Goal: Information Seeking & Learning: Understand process/instructions

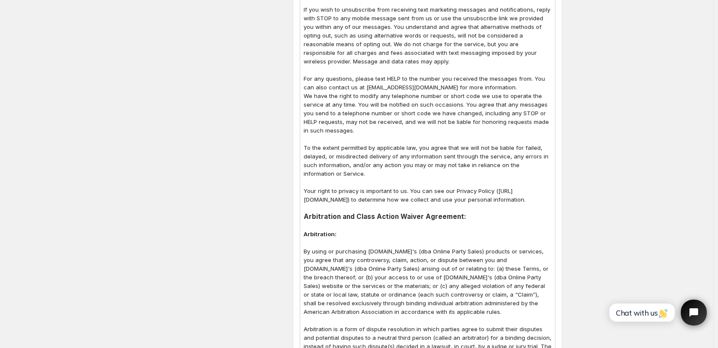
scroll to position [951, 0]
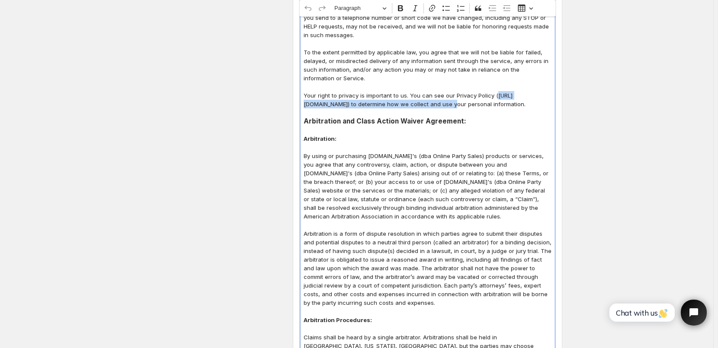
drag, startPoint x: 307, startPoint y: 106, endPoint x: 472, endPoint y: 108, distance: 164.7
click at [472, 108] on p "Your right to privacy is important to us. You can see our Privacy Policy ([URL]…" at bounding box center [427, 99] width 248 height 17
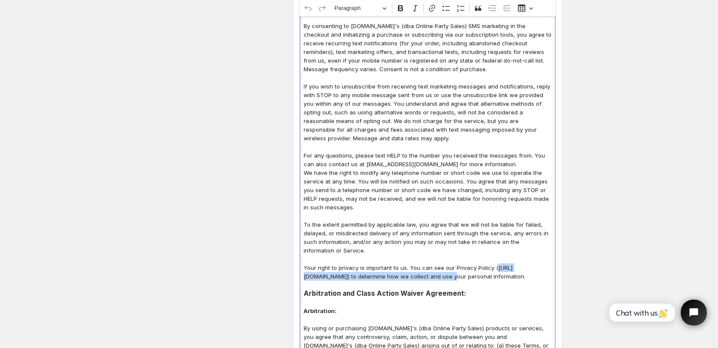
scroll to position [778, 0]
copy p "[URL][DOMAIN_NAME]"
click at [434, 7] on icon "Editor toolbar" at bounding box center [431, 8] width 9 height 9
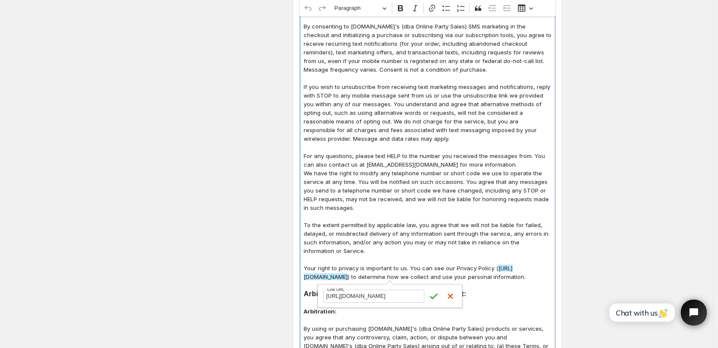
scroll to position [0, 0]
drag, startPoint x: 356, startPoint y: 296, endPoint x: 305, endPoint y: 296, distance: 51.0
type input "/pages/terms-and-policies"
click at [434, 297] on icon "submit" at bounding box center [433, 297] width 7 height 6
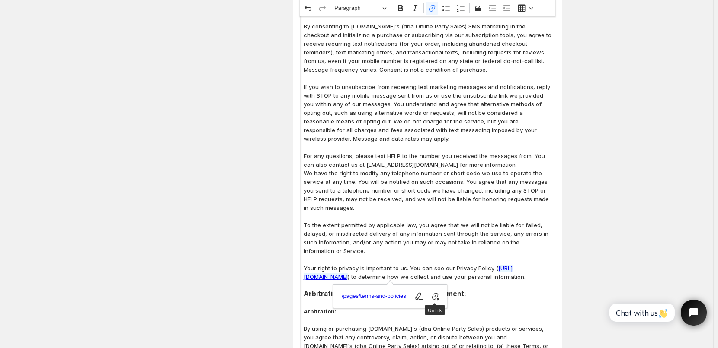
click at [463, 211] on p "We have the right to modify any telephone number or short code we use to operat…" at bounding box center [427, 190] width 248 height 43
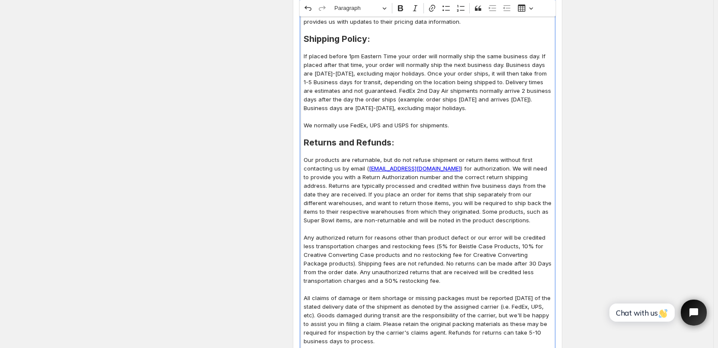
scroll to position [389, 0]
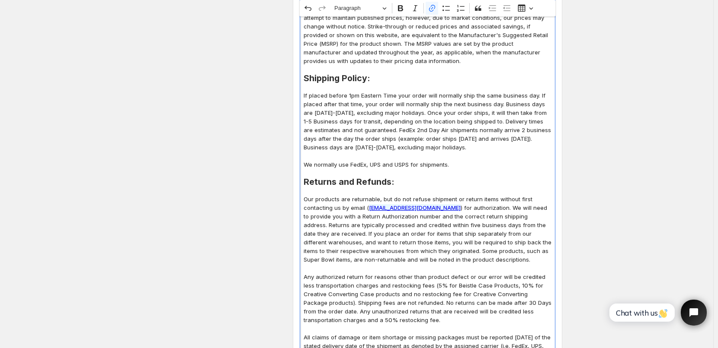
drag, startPoint x: 420, startPoint y: 209, endPoint x: 422, endPoint y: 221, distance: 12.3
click at [422, 221] on p "Our products are returnable, but do not refuse shipment or return items without…" at bounding box center [427, 229] width 248 height 69
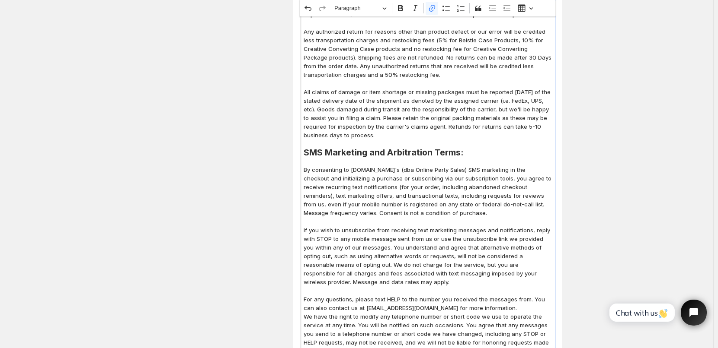
scroll to position [648, 0]
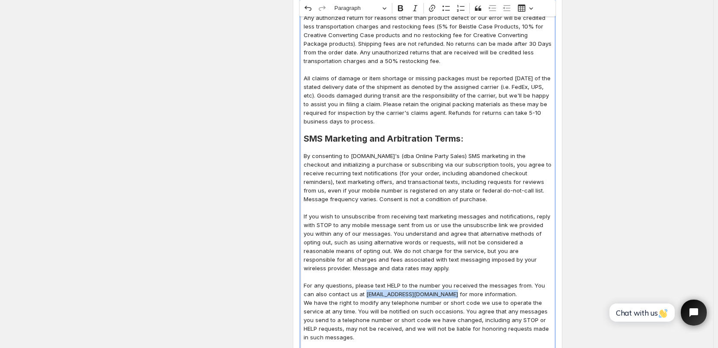
drag, startPoint x: 366, startPoint y: 292, endPoint x: 450, endPoint y: 294, distance: 83.9
click at [450, 294] on p "For any questions, please text HELP to the number you received the messages fro…" at bounding box center [427, 289] width 248 height 17
click at [435, 10] on icon "Editor toolbar" at bounding box center [431, 8] width 9 height 9
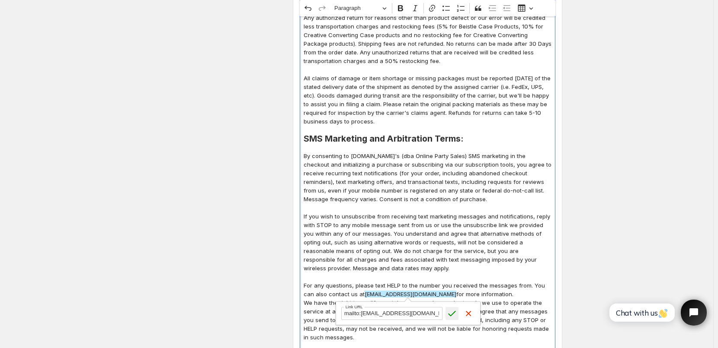
type input "mailto:[EMAIL_ADDRESS][DOMAIN_NAME]"
click at [451, 312] on icon "submit" at bounding box center [451, 313] width 9 height 9
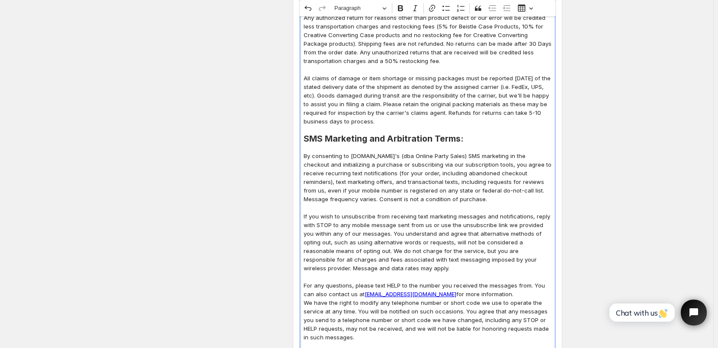
click at [492, 233] on p "If you wish to unsubscribe from receiving text marketing messages and notificat…" at bounding box center [427, 242] width 248 height 61
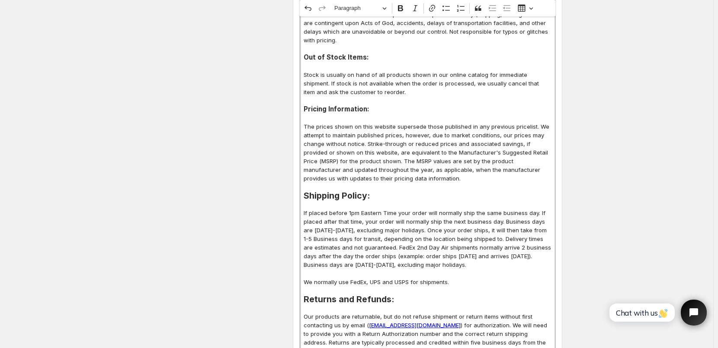
scroll to position [259, 0]
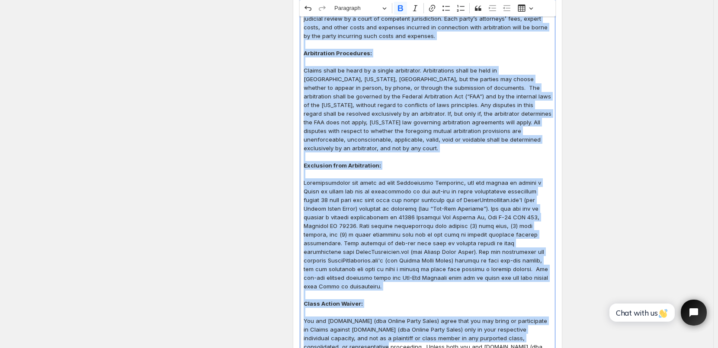
scroll to position [1349, 0]
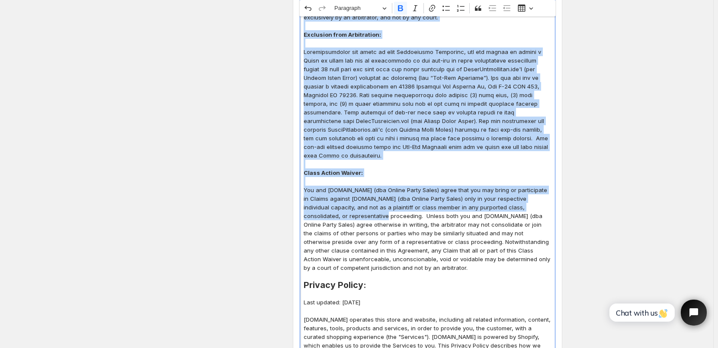
drag, startPoint x: 306, startPoint y: 61, endPoint x: 459, endPoint y: 257, distance: 248.5
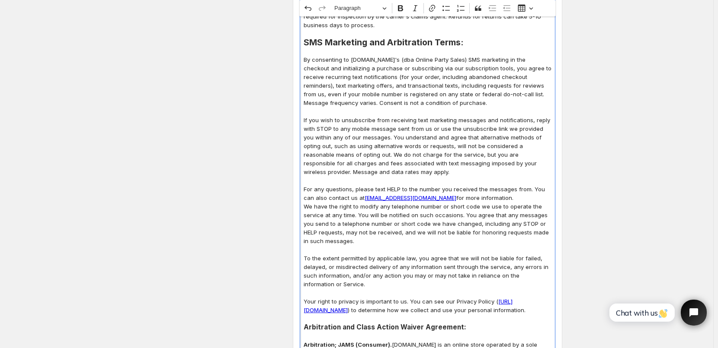
scroll to position [744, 0]
drag, startPoint x: 367, startPoint y: 40, endPoint x: 459, endPoint y: 43, distance: 91.2
click at [459, 43] on h2 "SMS Marketing and Arbitration Terms:" at bounding box center [427, 43] width 248 height 9
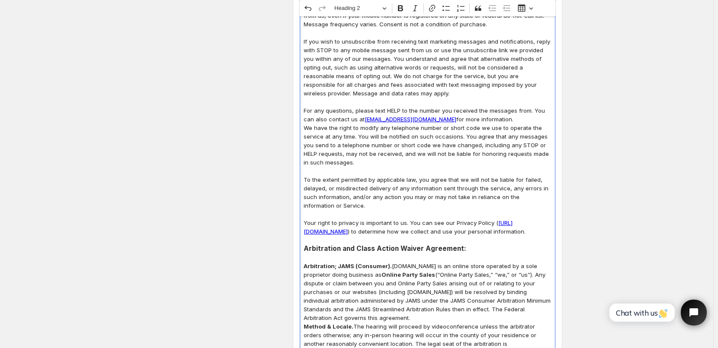
scroll to position [701, 0]
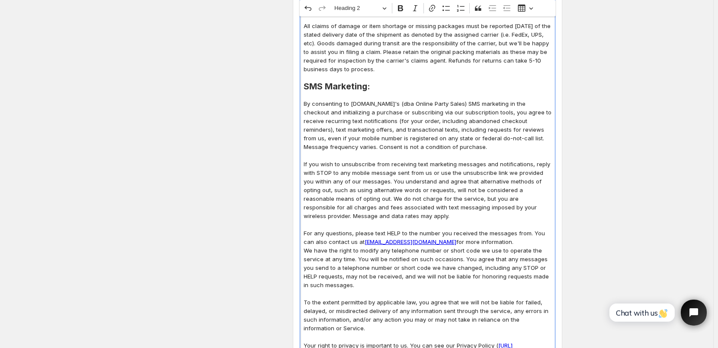
click at [355, 87] on h2 "SMS Marketing:" at bounding box center [427, 86] width 248 height 9
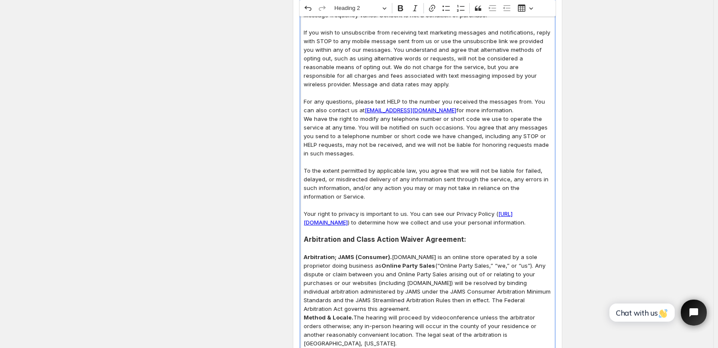
scroll to position [830, 0]
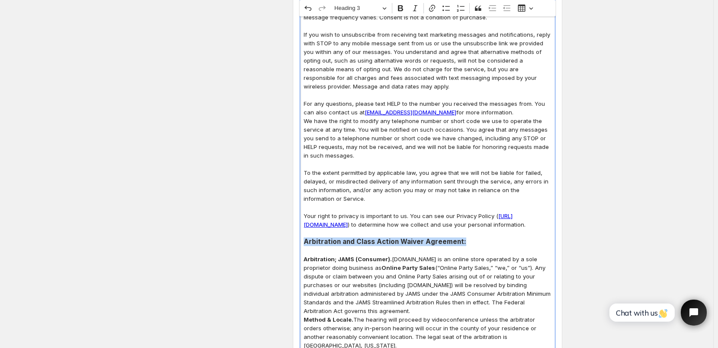
drag, startPoint x: 306, startPoint y: 252, endPoint x: 471, endPoint y: 249, distance: 164.7
click at [471, 246] on h3 "Arbitration and Class Action Waiver Agreement:" at bounding box center [427, 242] width 248 height 9
click at [386, 9] on button "Heading 3" at bounding box center [360, 8] width 60 height 13
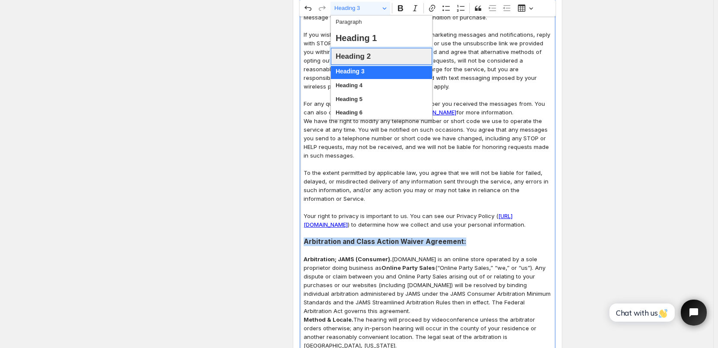
click at [361, 57] on span "Heading 2" at bounding box center [352, 56] width 35 height 13
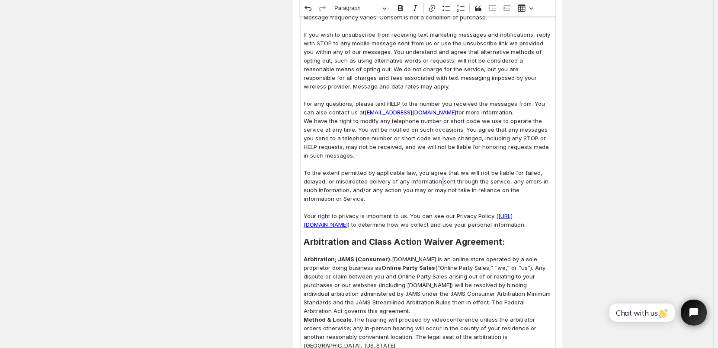
click at [443, 179] on p "To the extent permitted by applicable law, you agree that we will not be liable…" at bounding box center [427, 186] width 248 height 35
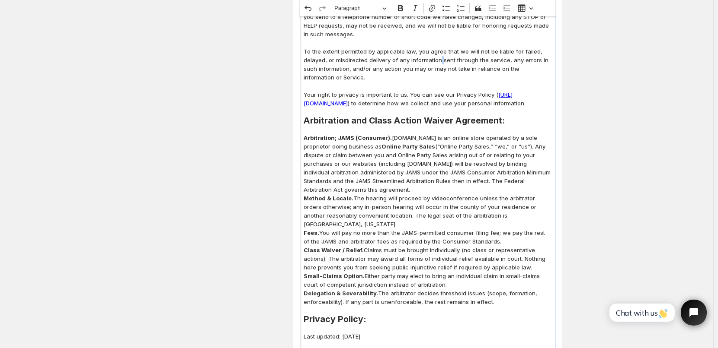
scroll to position [960, 0]
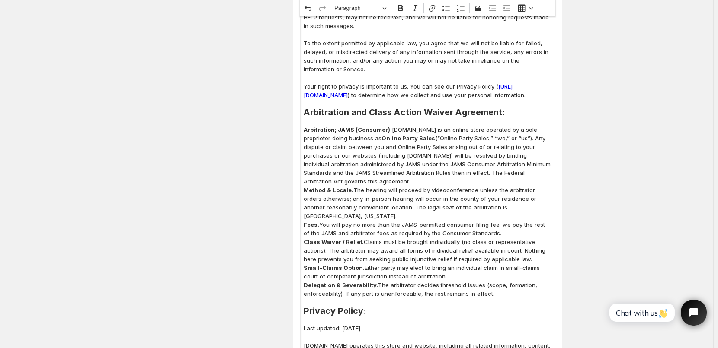
click at [384, 186] on p "Arbitration; JAMS (Consumer). [DOMAIN_NAME] is an online store operated by a so…" at bounding box center [427, 155] width 248 height 61
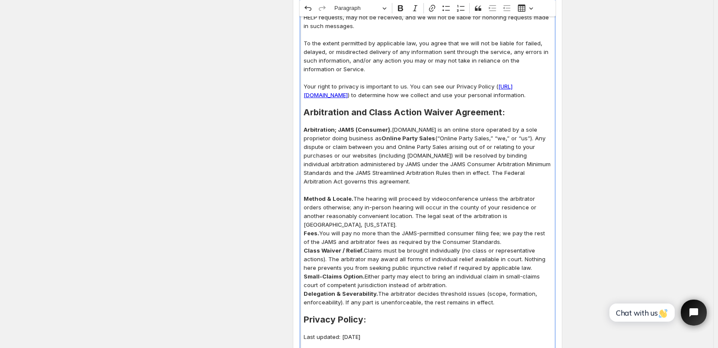
click at [345, 229] on p "Method & Locale. The hearing will proceed by videoconference unless the arbitra…" at bounding box center [427, 212] width 248 height 35
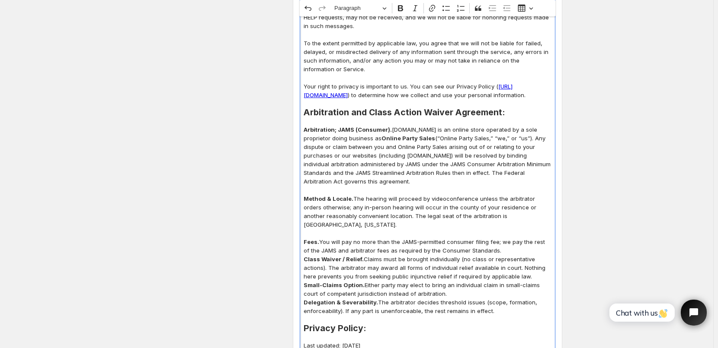
click at [495, 255] on p "Fees. You will pay no more than the JAMS-permitted consumer filing fee; we pay …" at bounding box center [427, 246] width 248 height 17
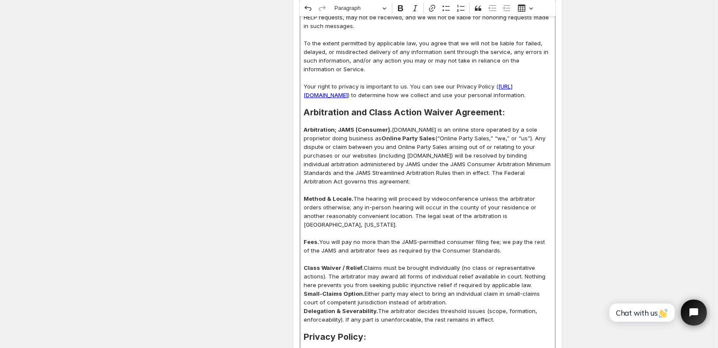
click at [531, 290] on p "Class Waiver / Relief. Claims must be brought individually (no class or represe…" at bounding box center [427, 277] width 248 height 26
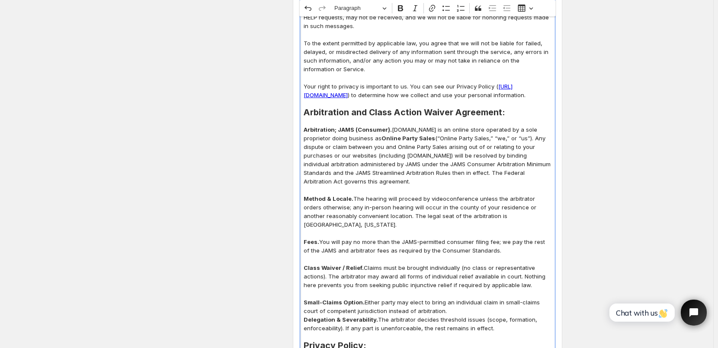
click at [454, 316] on p "Small-Claims Option. Either party may elect to bring an individual claim in sma…" at bounding box center [427, 306] width 248 height 17
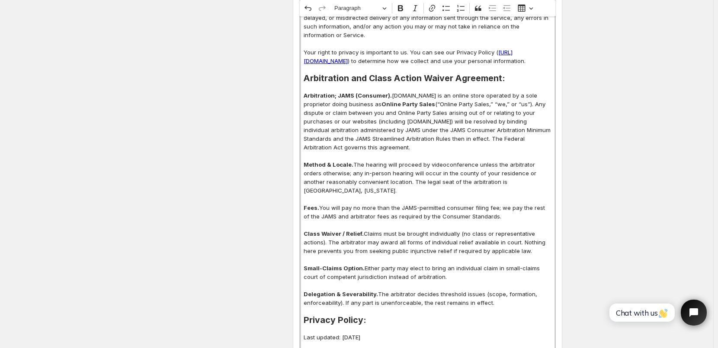
scroll to position [1046, 0]
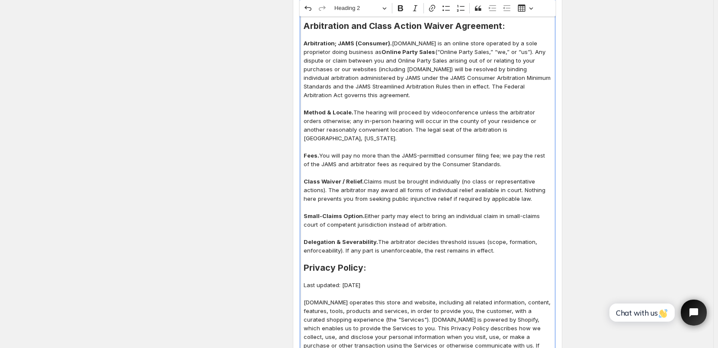
click at [324, 272] on h2 "Privacy Policy:" at bounding box center [427, 268] width 248 height 9
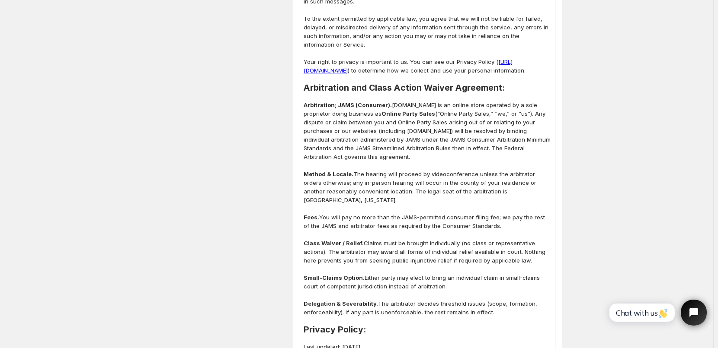
scroll to position [1003, 0]
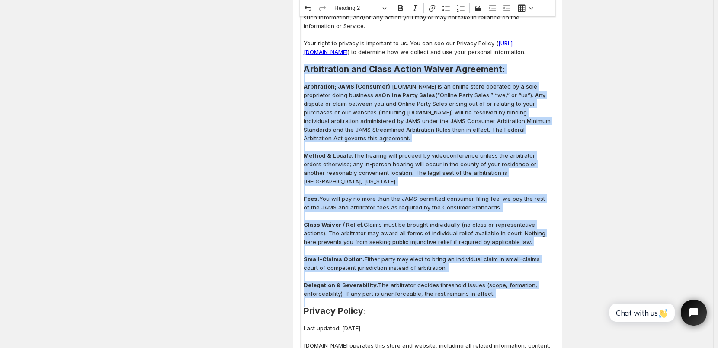
drag, startPoint x: 307, startPoint y: 76, endPoint x: 505, endPoint y: 311, distance: 307.4
copy div "Loremipsumd sit Ametc Adipis Elitse Doeiusmod: Temporincid; UTLA (Etdolore). Ma…"
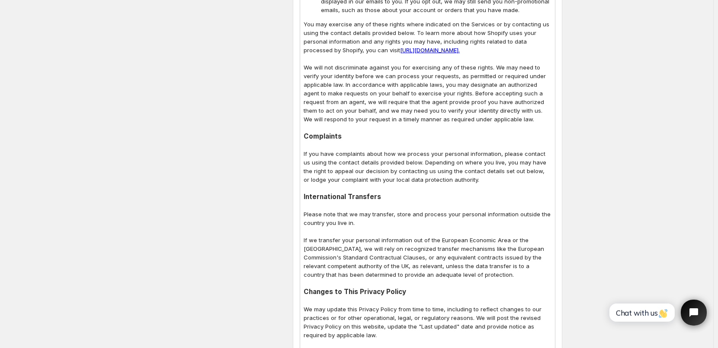
scroll to position [3030, 0]
